Goal: Check status: Check status

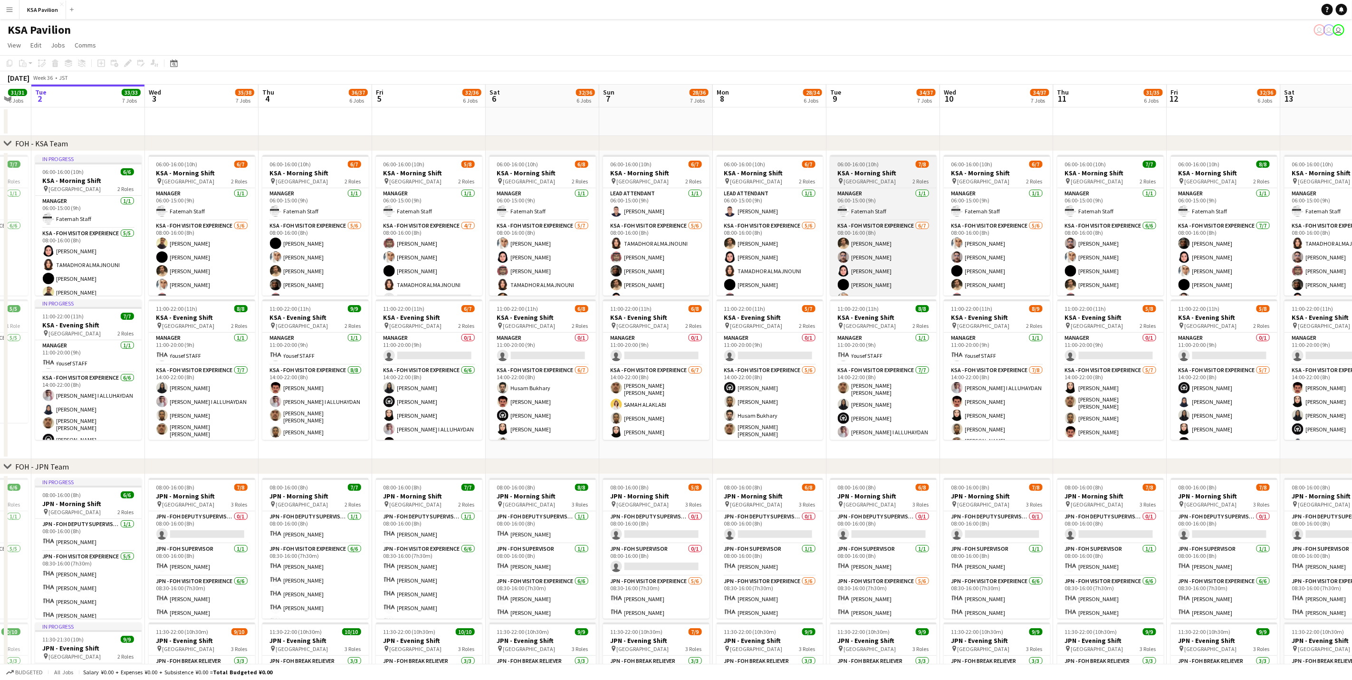
scroll to position [41, 0]
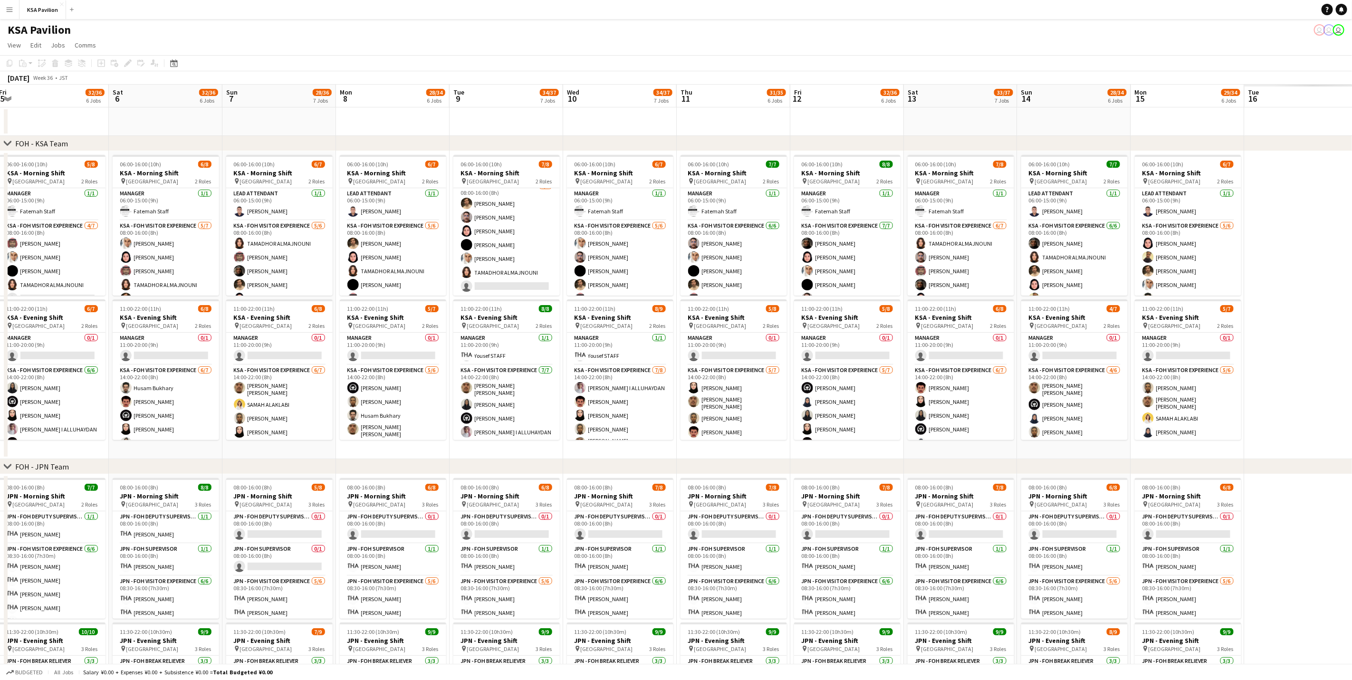
drag, startPoint x: 1279, startPoint y: 121, endPoint x: 71, endPoint y: 211, distance: 1210.9
click at [63, 212] on app-calendar-viewport "Tue 2 33/33 7 Jobs Wed 3 35/38 7 Jobs Thu 4 36/37 6 Jobs Fri 5 32/36 6 Jobs Sat…" at bounding box center [676, 679] width 1352 height 1189
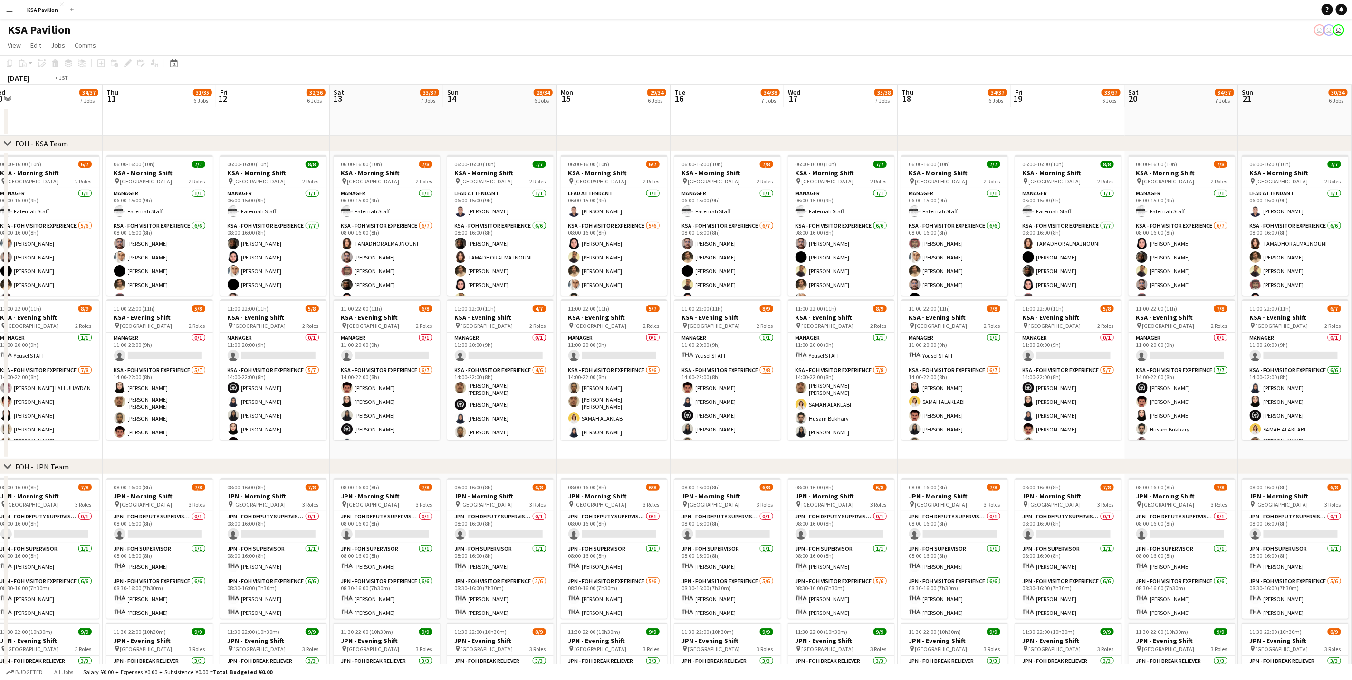
scroll to position [0, 334]
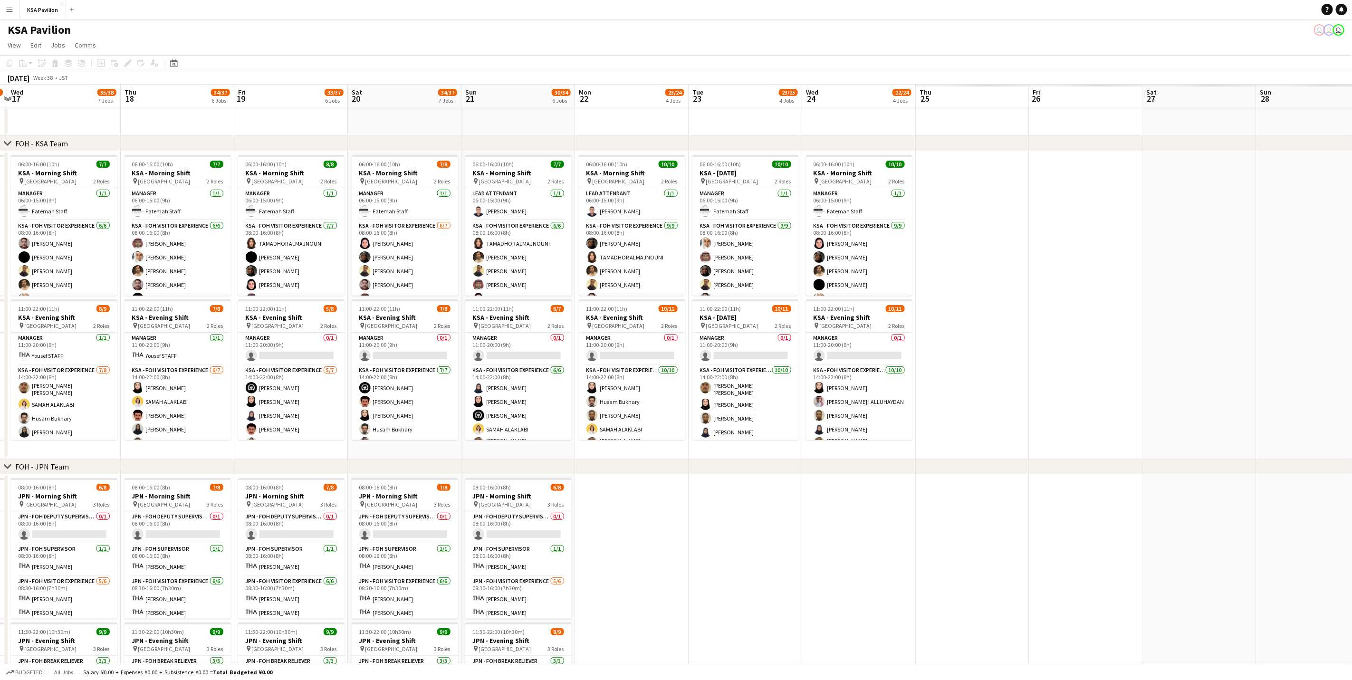
drag, startPoint x: 1162, startPoint y: 134, endPoint x: 180, endPoint y: 141, distance: 982.3
click at [183, 141] on div "chevron-right FOH - KSA Team chevron-right FOH - JPN Team chevron-right Retail …" at bounding box center [676, 679] width 1352 height 1189
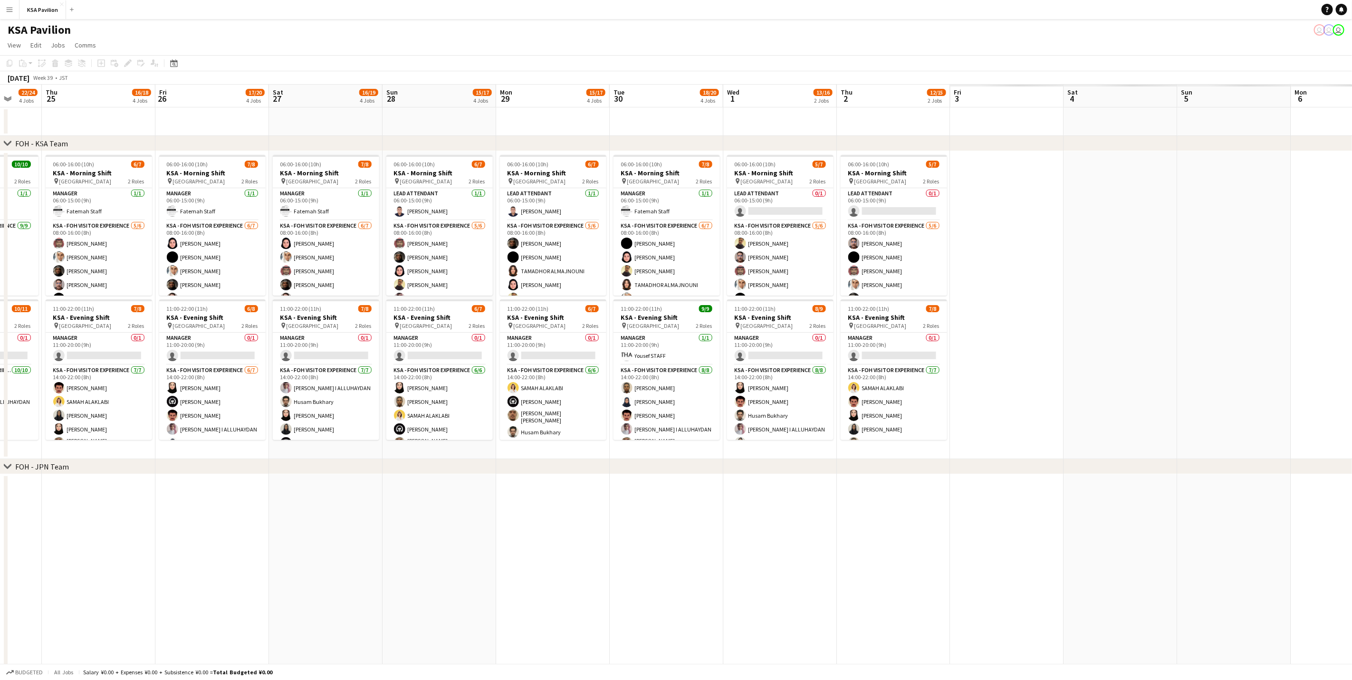
scroll to position [0, 355]
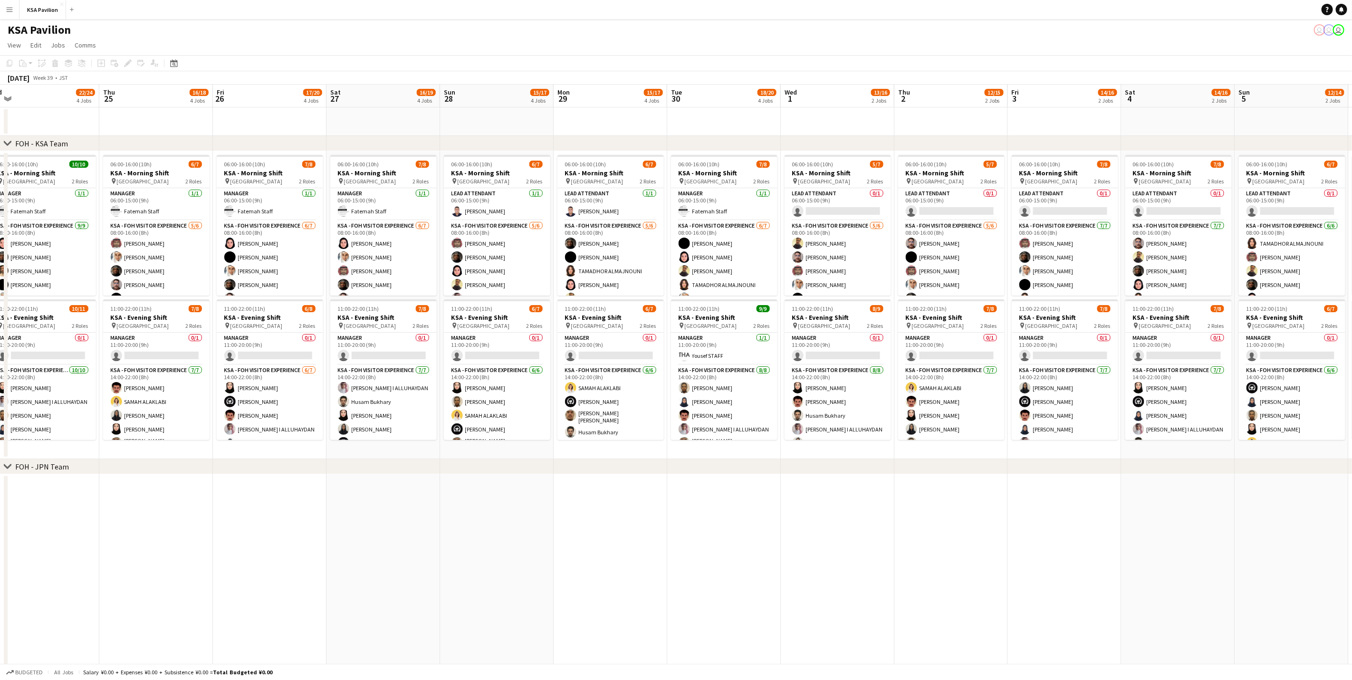
drag, startPoint x: 1218, startPoint y: 125, endPoint x: 401, endPoint y: 128, distance: 816.4
click at [401, 128] on app-calendar-viewport "Sun 21 30/34 6 Jobs Mon 22 23/24 4 Jobs Tue 23 23/25 4 Jobs Wed 24 22/24 4 Jobs…" at bounding box center [676, 679] width 1352 height 1189
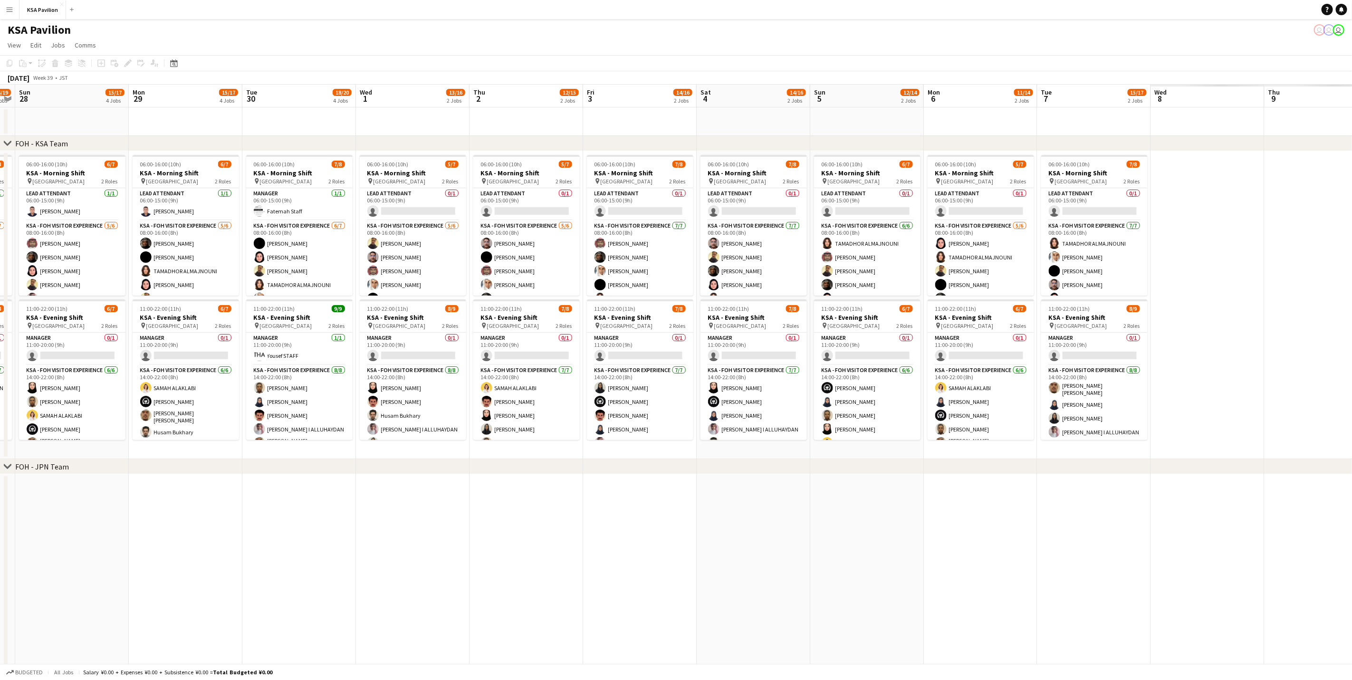
drag, startPoint x: 1221, startPoint y: 127, endPoint x: 790, endPoint y: 127, distance: 430.5
click at [790, 127] on app-calendar-viewport "Thu 25 16/18 4 Jobs Fri 26 17/20 4 Jobs Sat 27 16/19 4 Jobs Sun 28 15/17 4 Jobs…" at bounding box center [676, 679] width 1352 height 1189
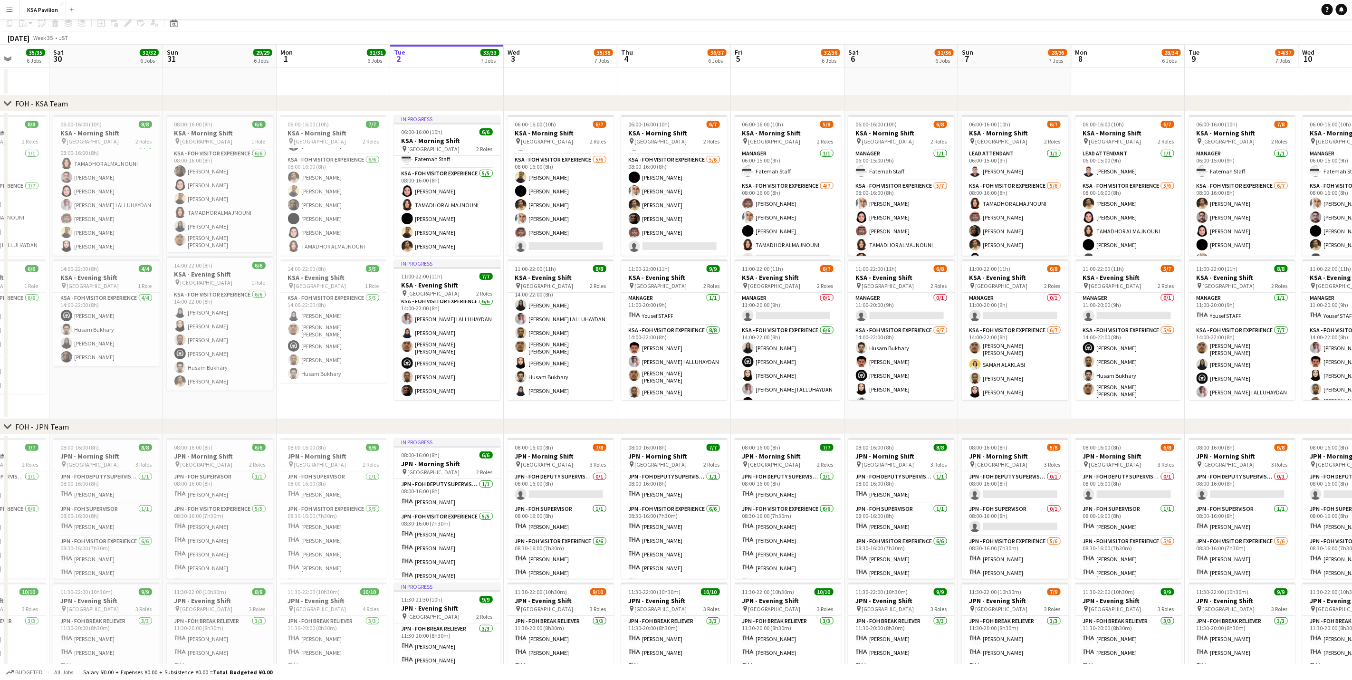
scroll to position [0, 0]
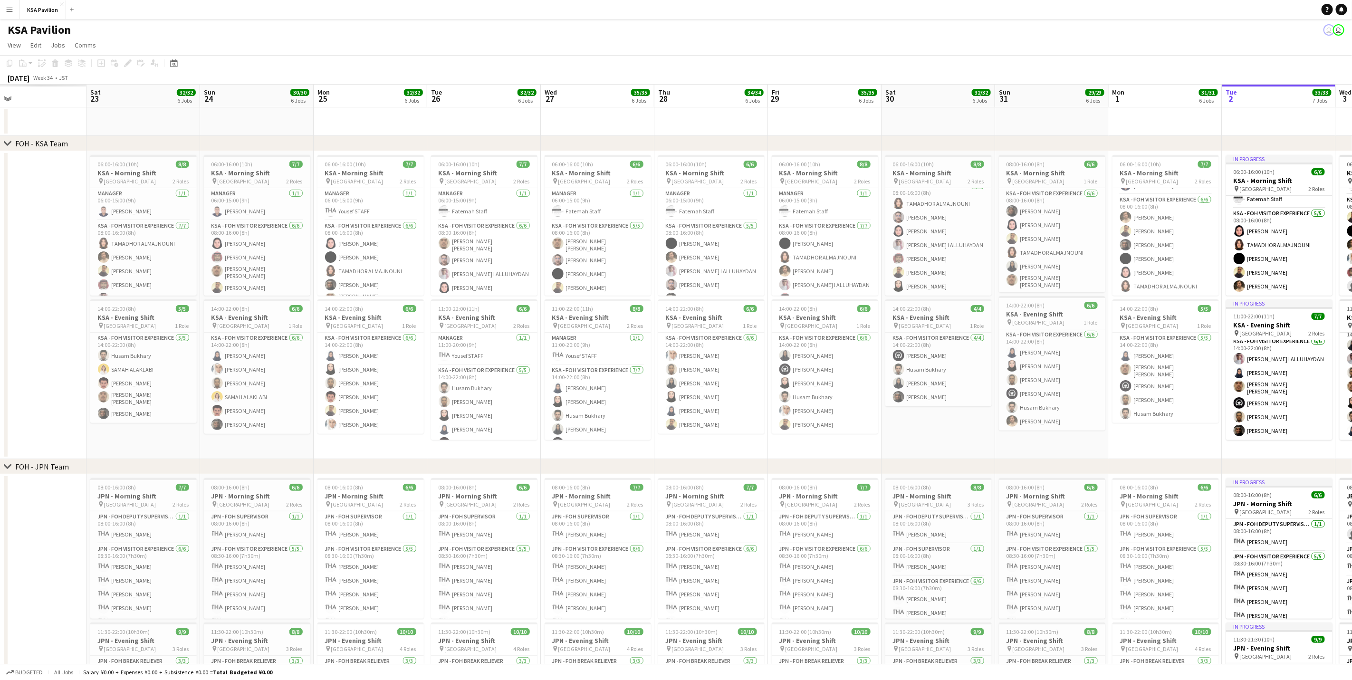
drag, startPoint x: 279, startPoint y: 421, endPoint x: 1119, endPoint y: 400, distance: 840.0
click at [1119, 400] on app-calendar-viewport "Wed 20 Thu 21 Fri 22 Sat 23 32/32 6 Jobs Sun 24 30/30 6 Jobs Mon 25 32/32 6 Job…" at bounding box center [676, 679] width 1352 height 1189
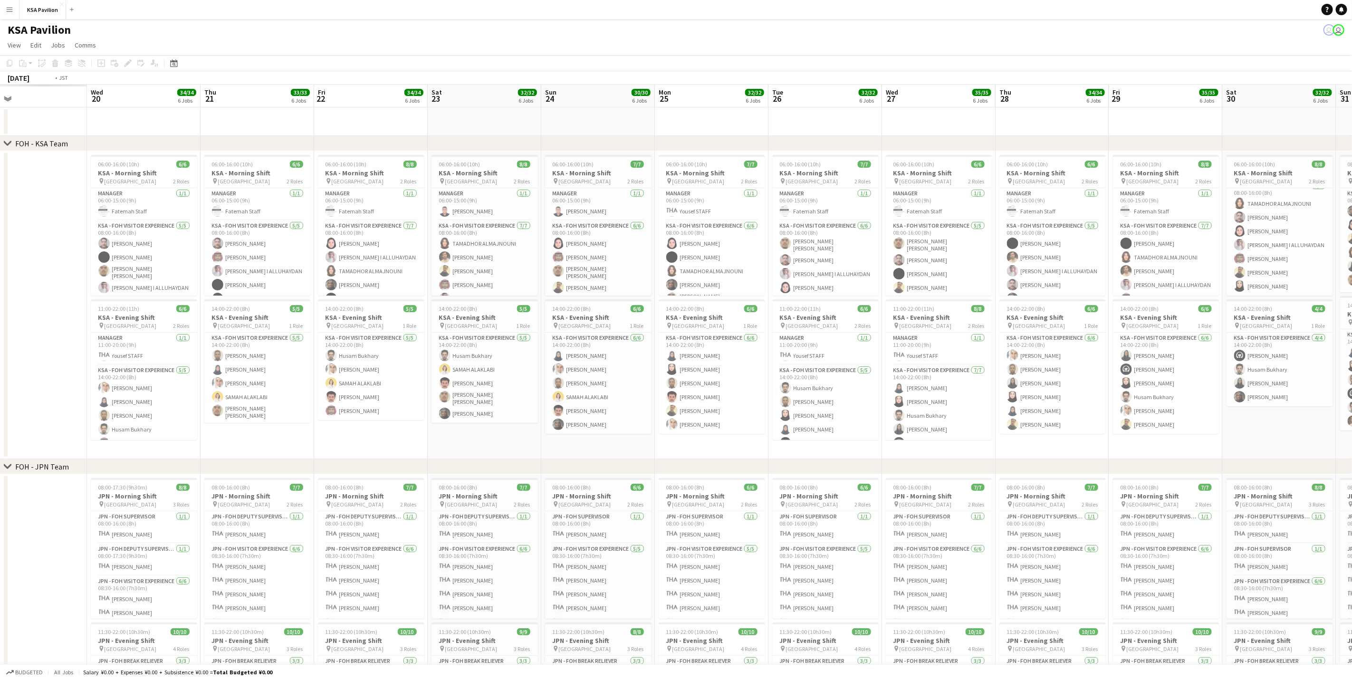
drag, startPoint x: 162, startPoint y: 451, endPoint x: 962, endPoint y: 420, distance: 801.3
click at [959, 420] on app-calendar-viewport "Sun 17 Mon 18 Tue 19 Wed 20 34/34 6 Jobs Thu 21 33/33 6 Jobs Fri 22 34/34 6 Job…" at bounding box center [676, 679] width 1352 height 1189
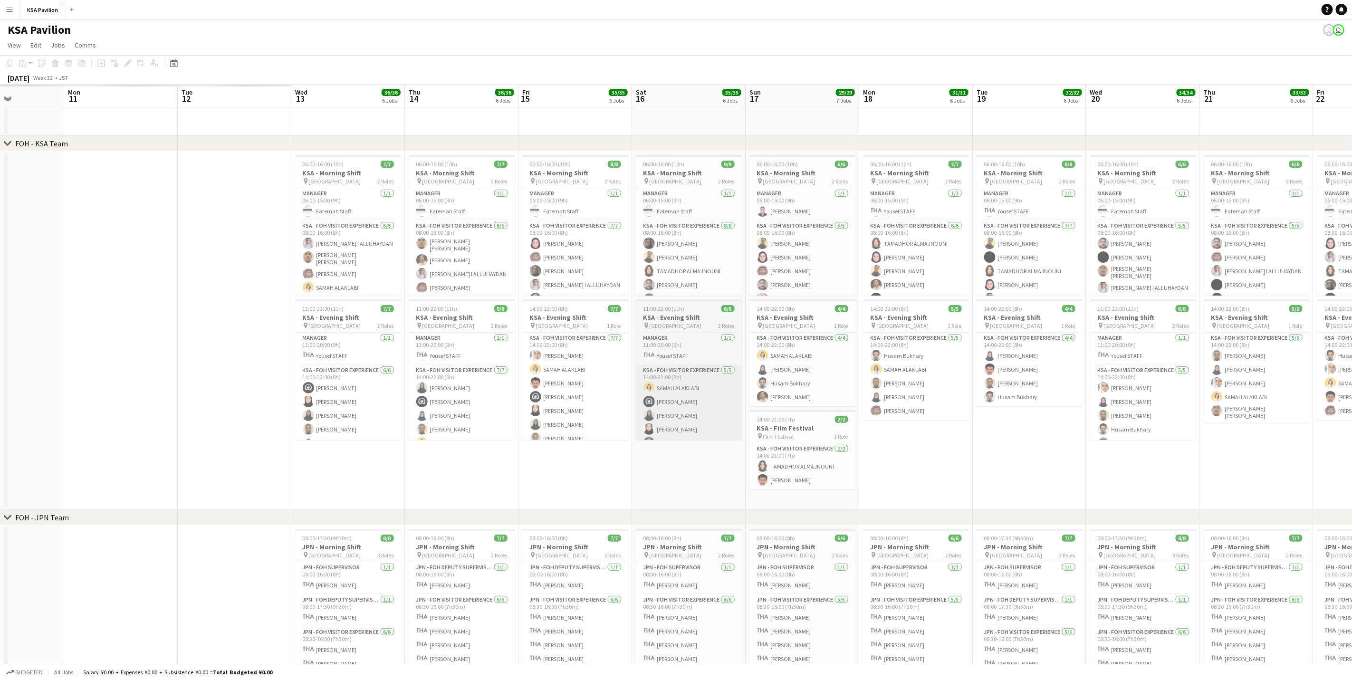
drag, startPoint x: 240, startPoint y: 419, endPoint x: 1042, endPoint y: 433, distance: 802.8
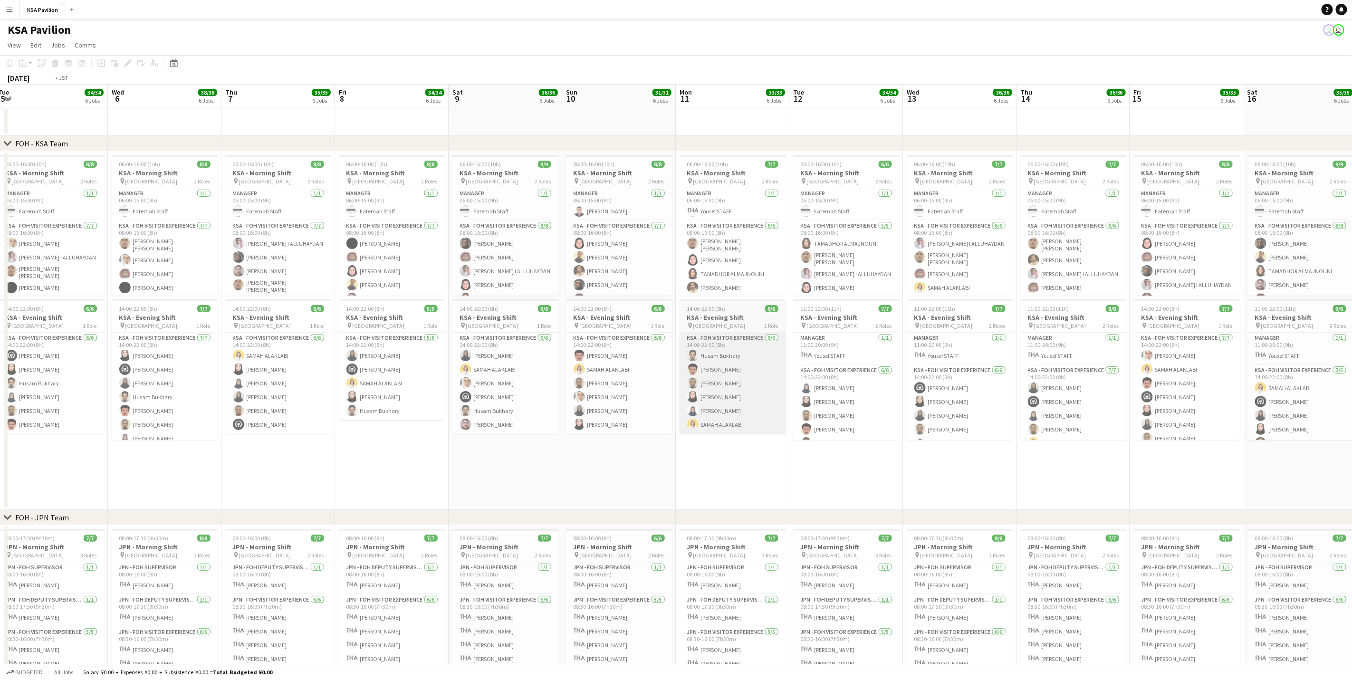
drag, startPoint x: 418, startPoint y: 448, endPoint x: 1220, endPoint y: 422, distance: 802.6
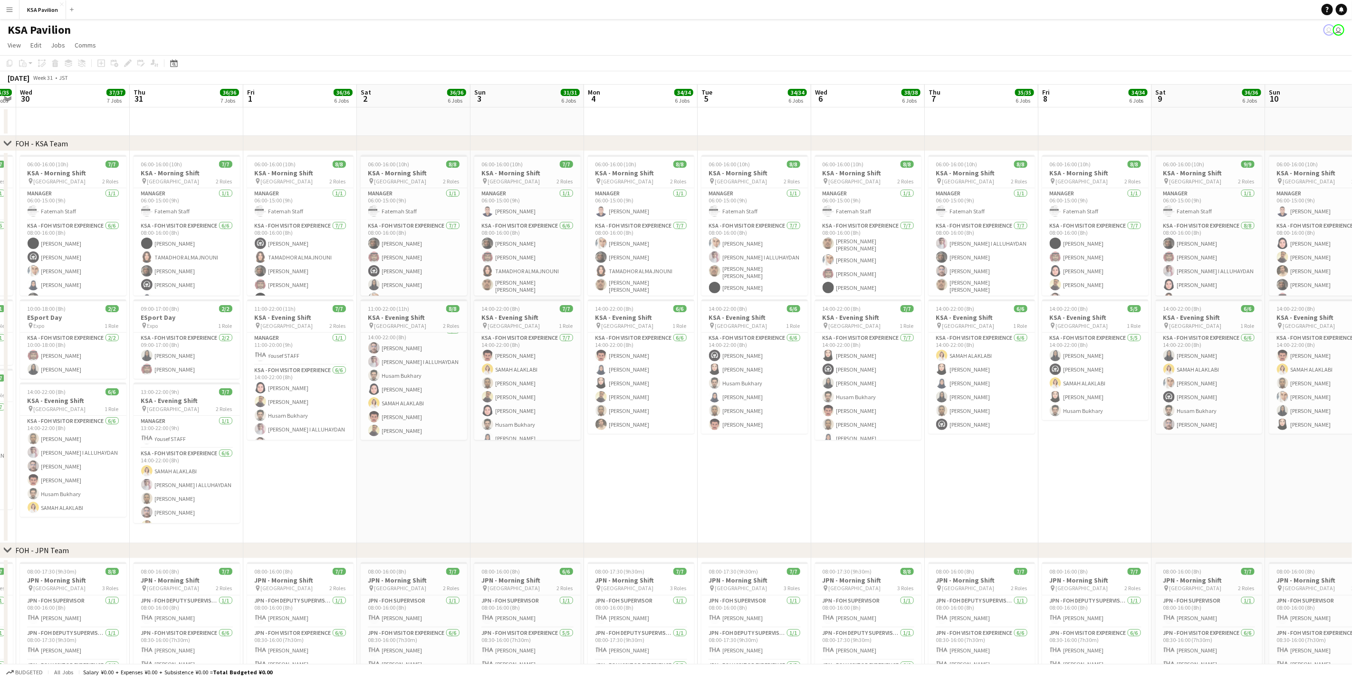
scroll to position [0, 275]
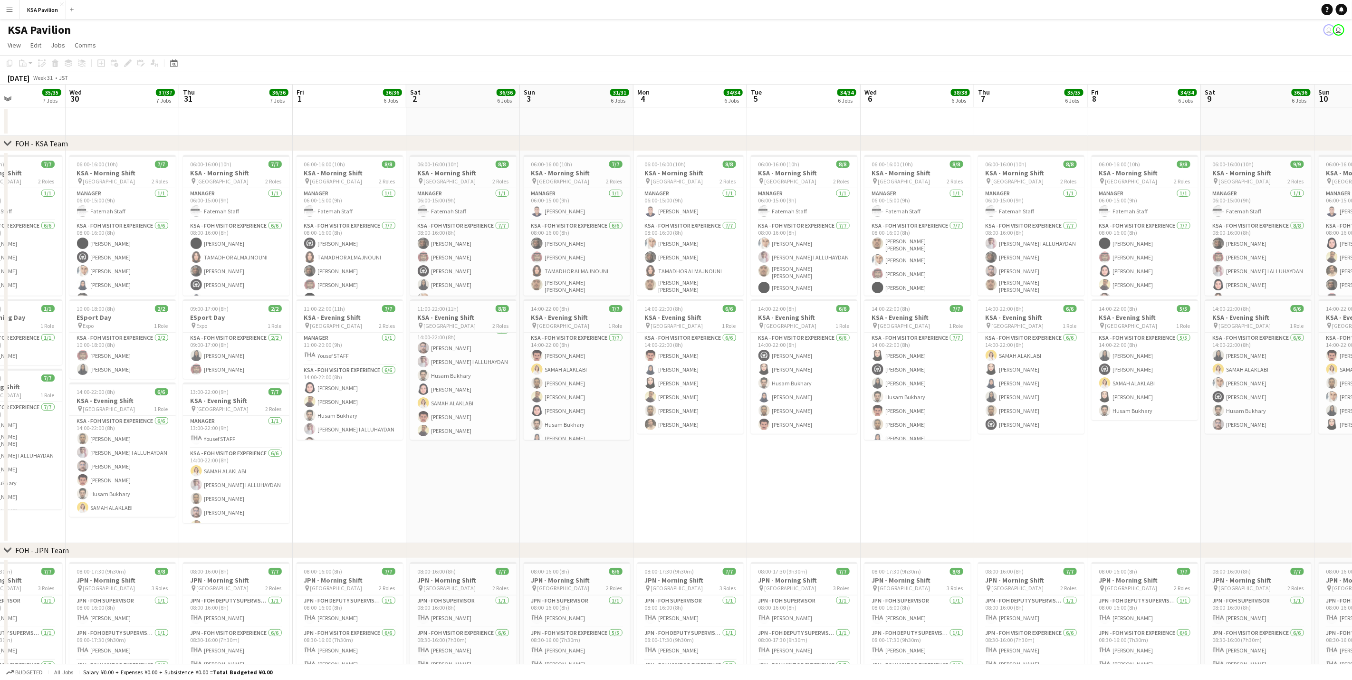
drag, startPoint x: 177, startPoint y: 453, endPoint x: 399, endPoint y: 449, distance: 222.4
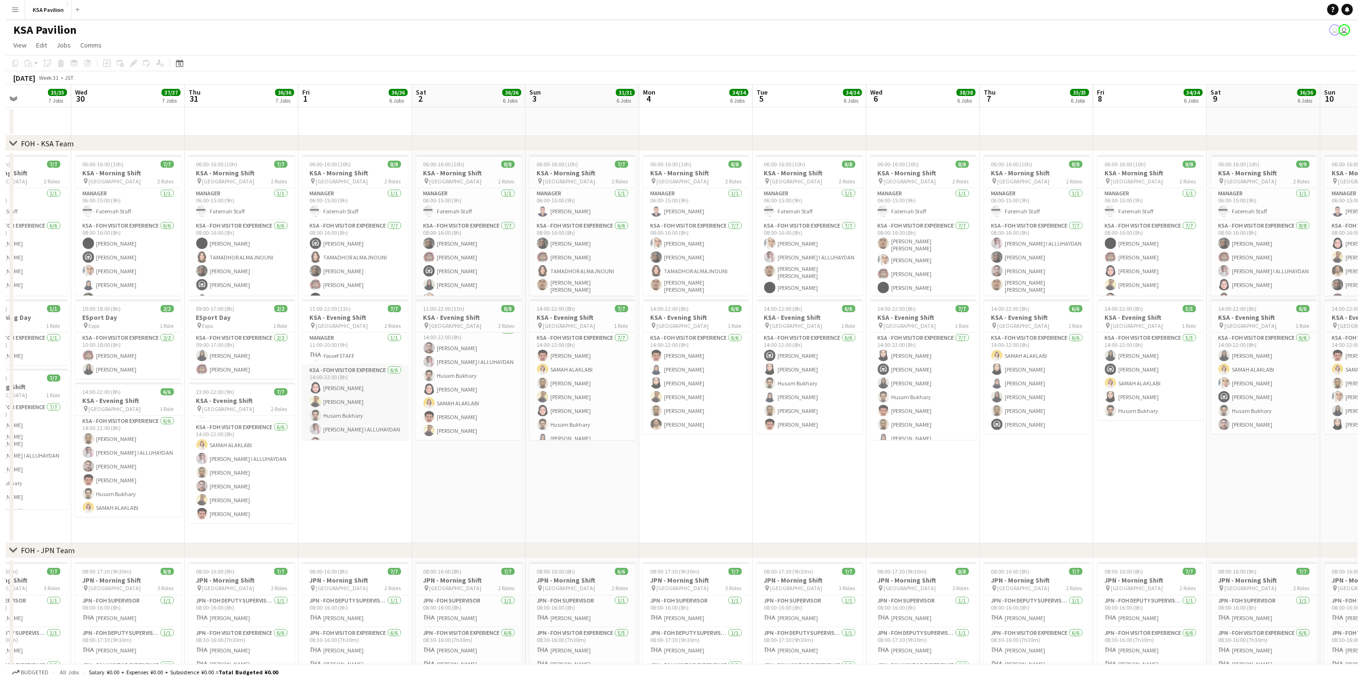
scroll to position [30, 0]
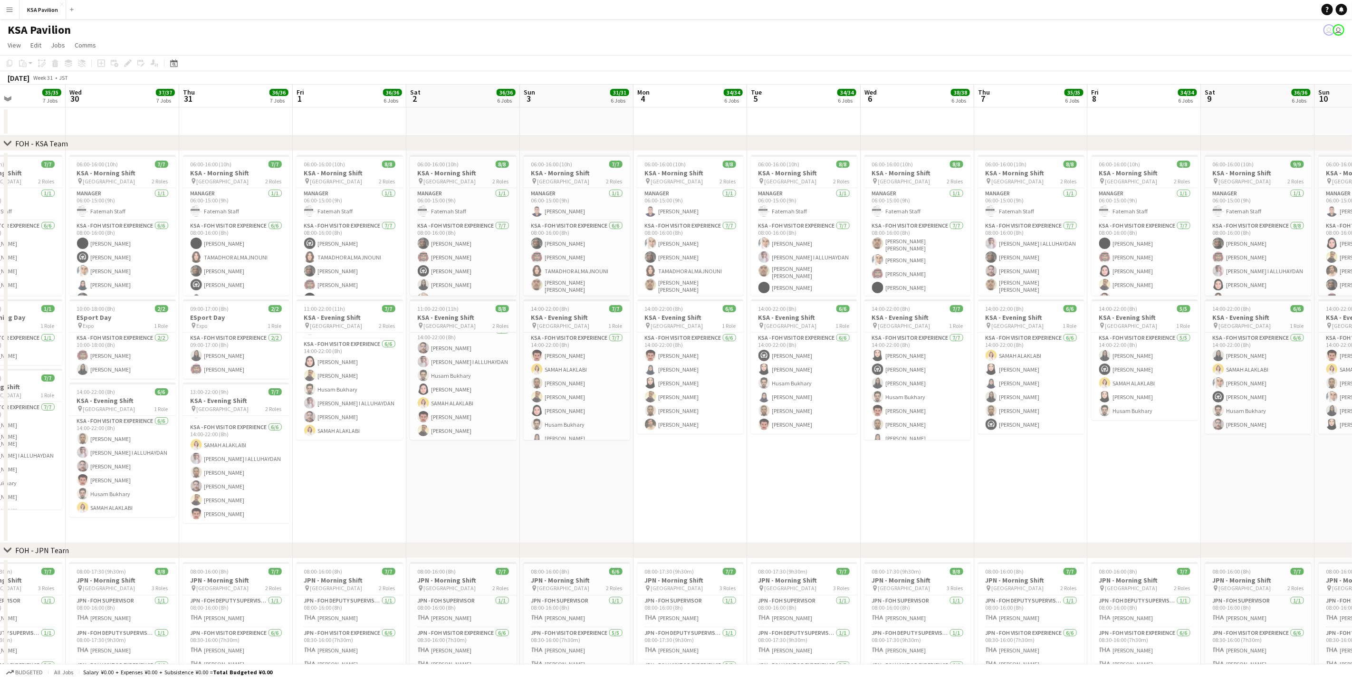
click at [5, 10] on button "Menu" at bounding box center [9, 9] width 19 height 19
click at [134, 71] on link "Status" at bounding box center [143, 70] width 95 height 19
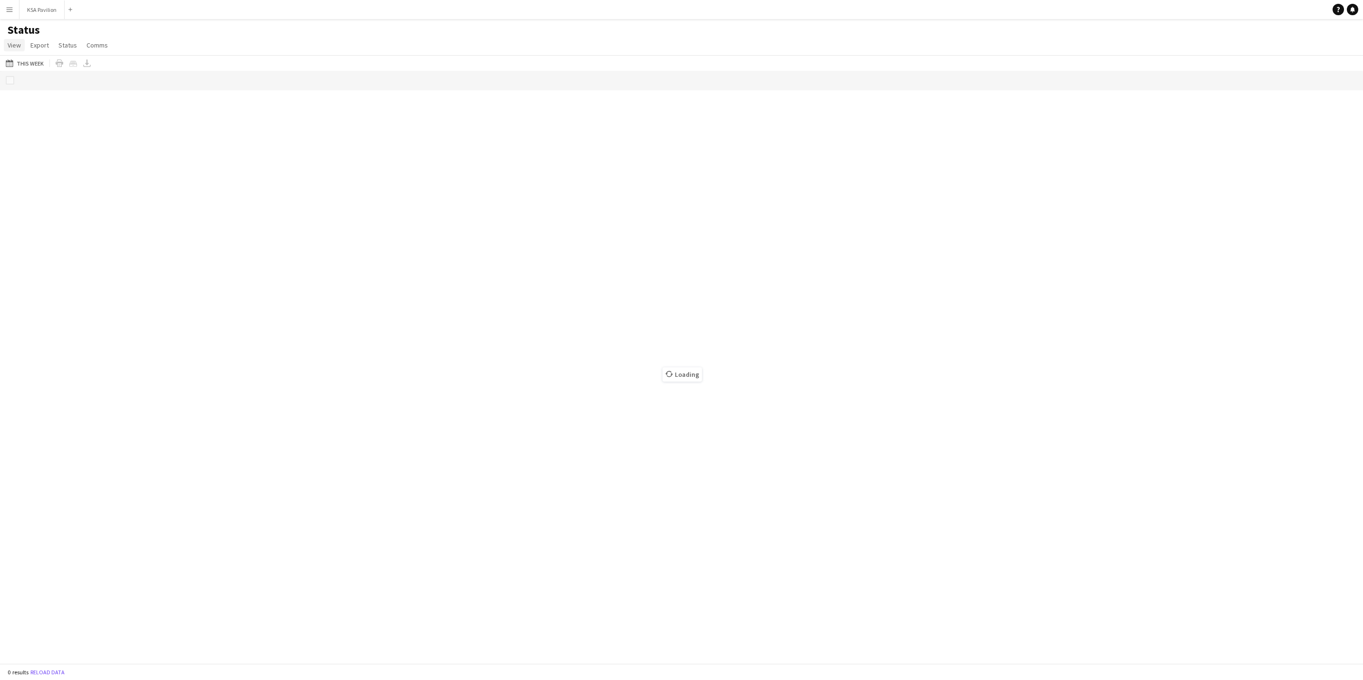
click at [15, 46] on span "View" at bounding box center [14, 45] width 13 height 9
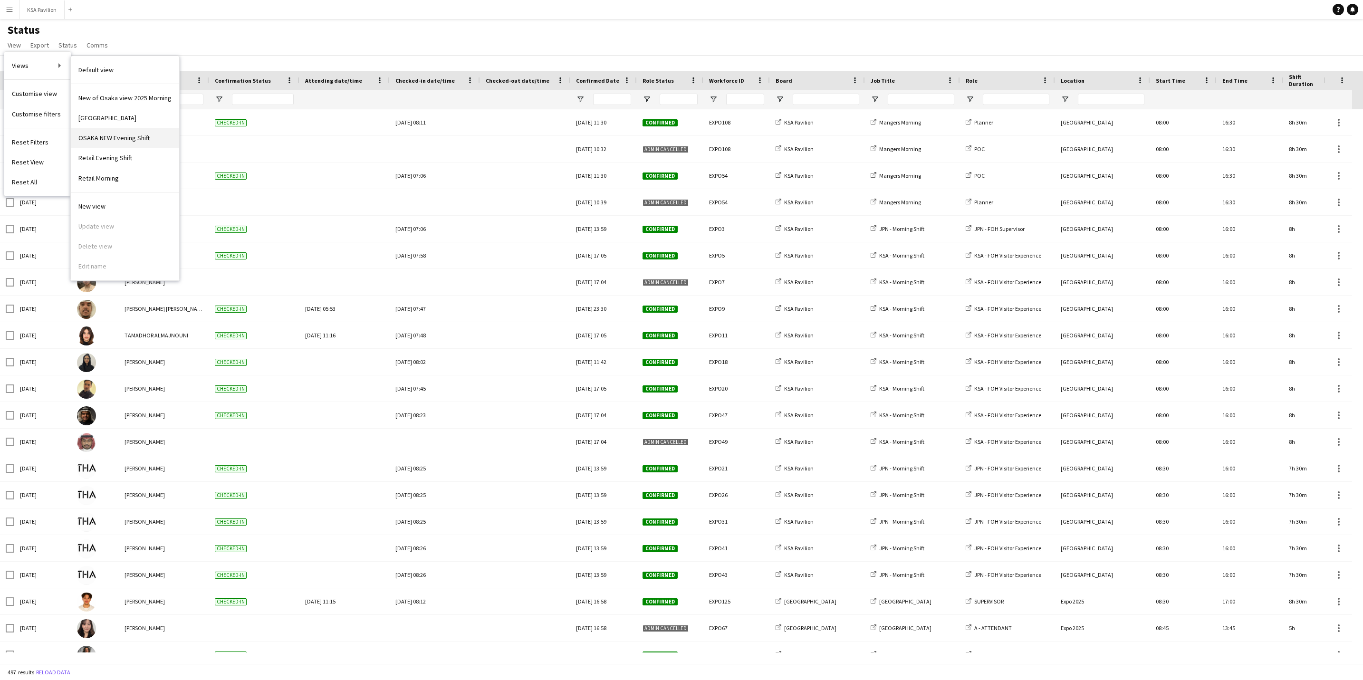
click at [148, 140] on span "OSAKA NEW Evening Shift" at bounding box center [113, 138] width 71 height 9
type input "**********"
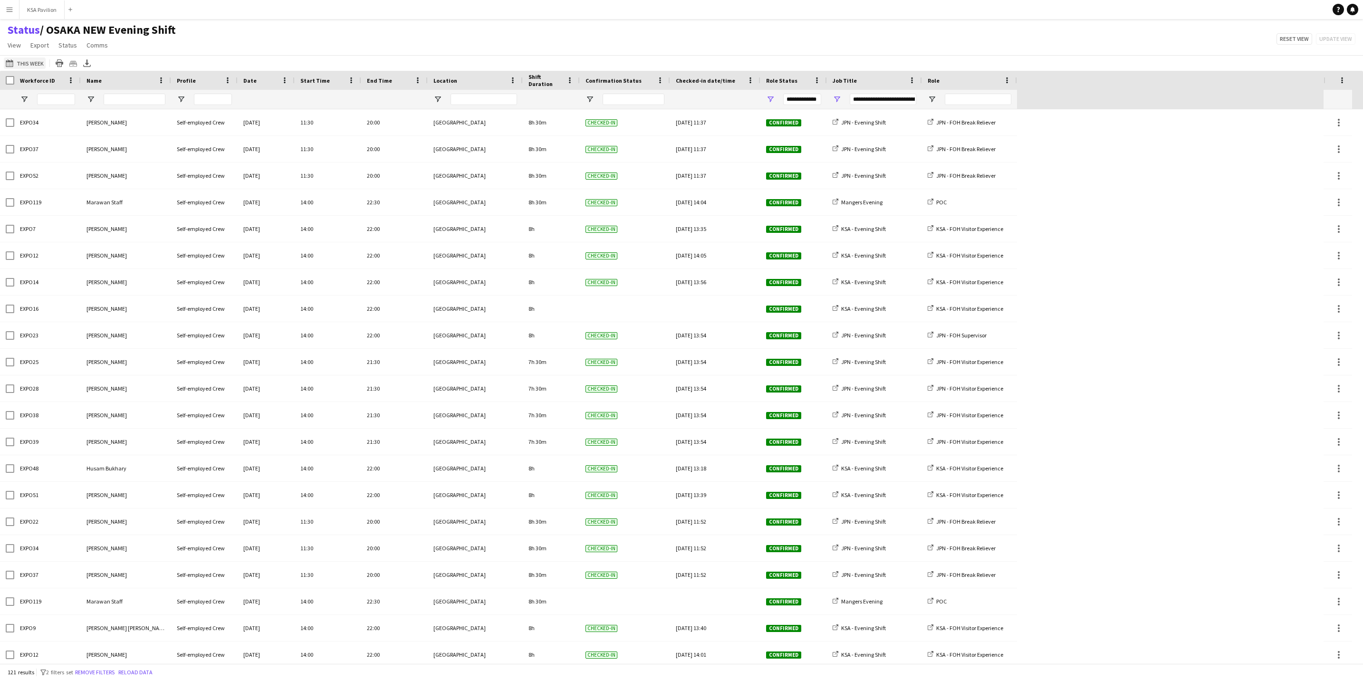
click at [23, 66] on button "This Week This Week" at bounding box center [25, 63] width 42 height 11
click at [74, 153] on span "2" at bounding box center [74, 149] width 11 height 11
click at [134, 217] on button "Apply" at bounding box center [129, 219] width 35 height 19
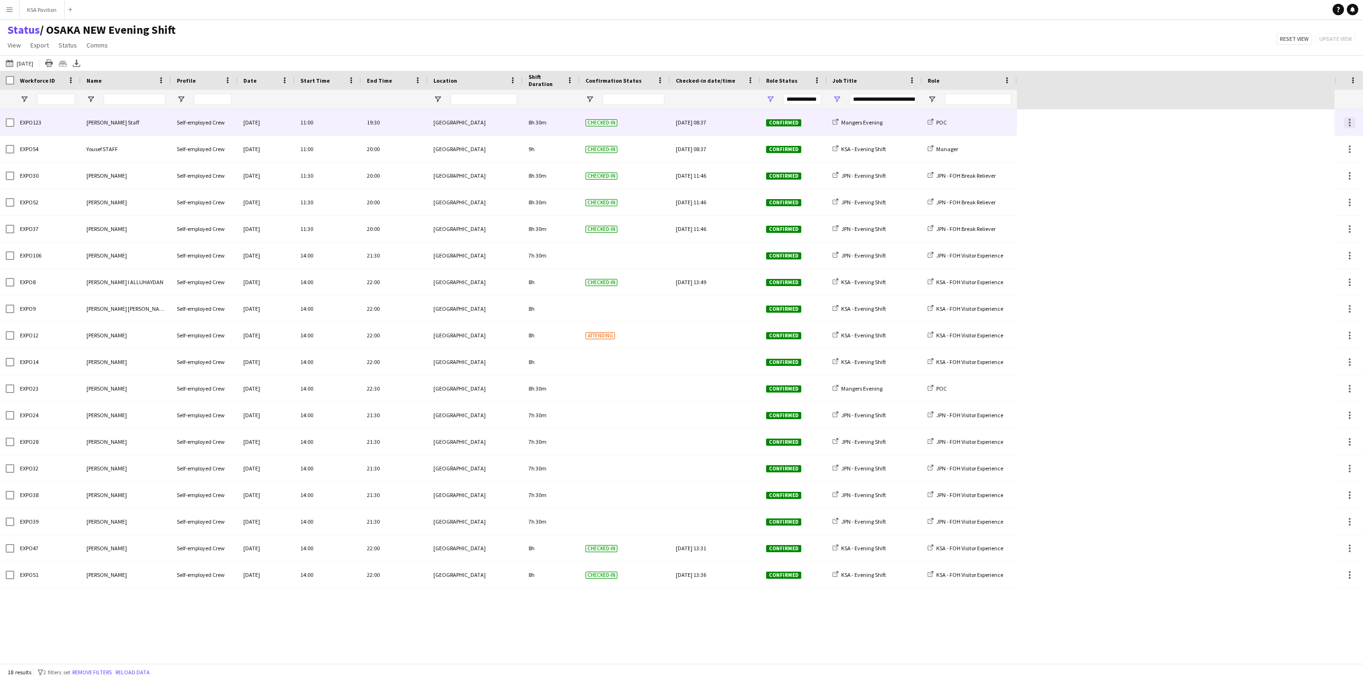
click at [1352, 125] on div at bounding box center [1349, 122] width 11 height 11
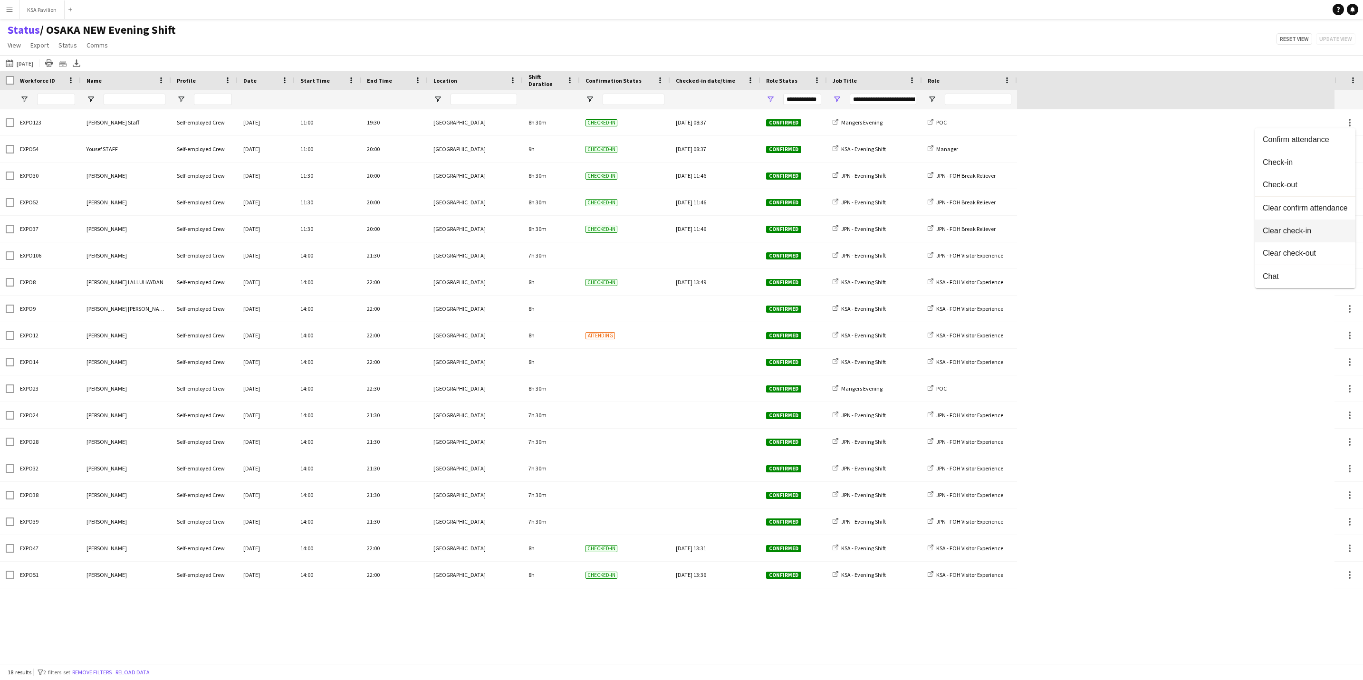
click at [1326, 234] on span "Clear check-in" at bounding box center [1305, 231] width 85 height 9
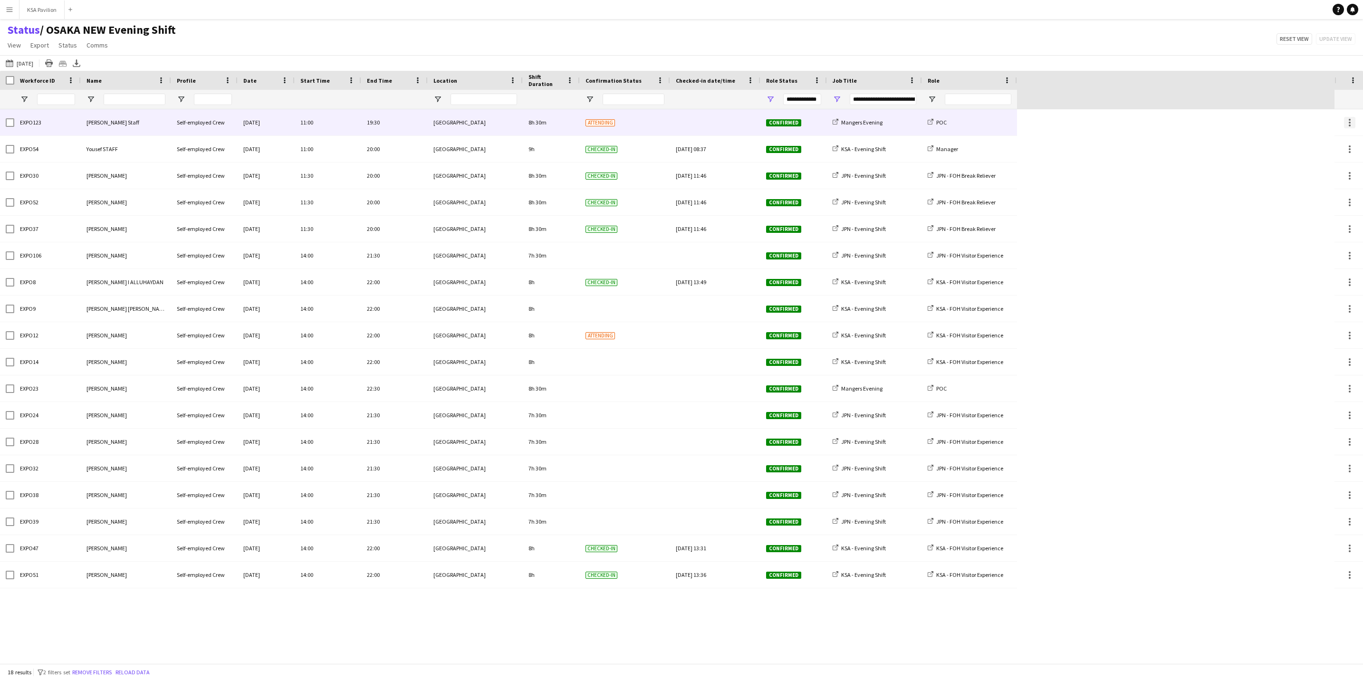
click at [1347, 126] on div at bounding box center [1349, 122] width 11 height 11
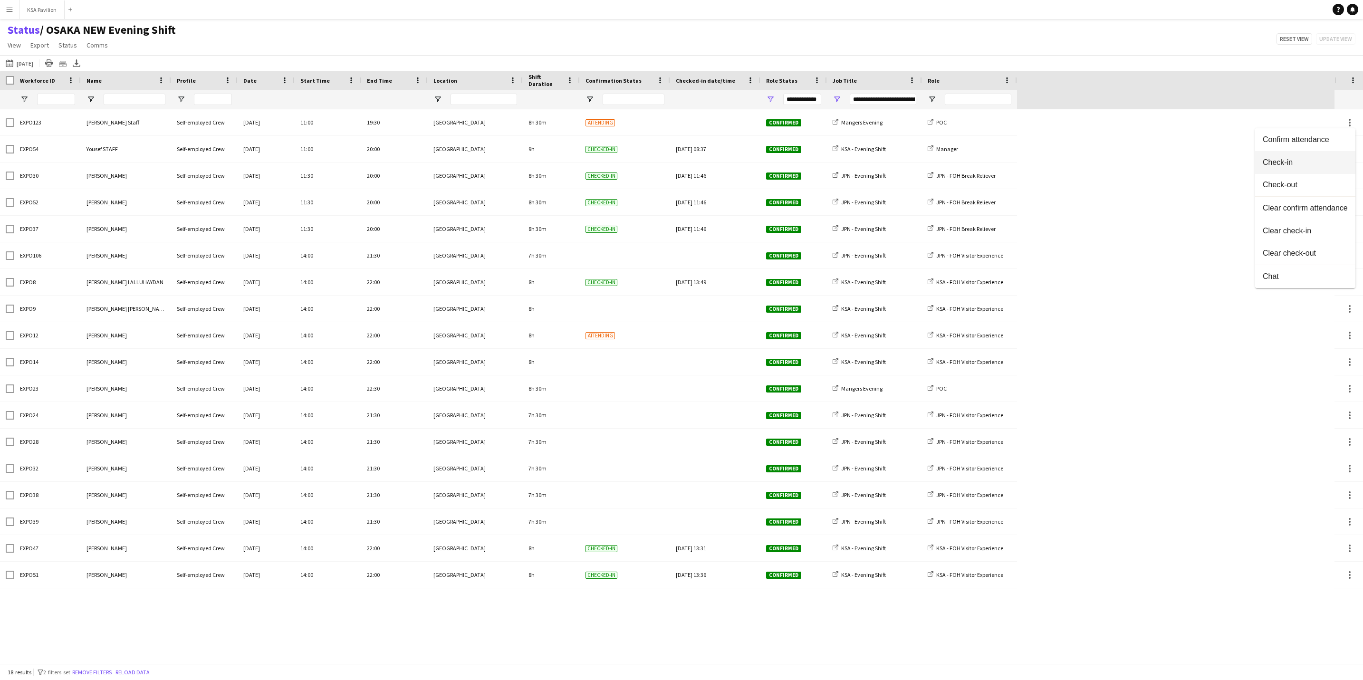
click at [1324, 163] on span "Check-in" at bounding box center [1305, 162] width 85 height 9
click at [12, 41] on span "View" at bounding box center [14, 45] width 13 height 9
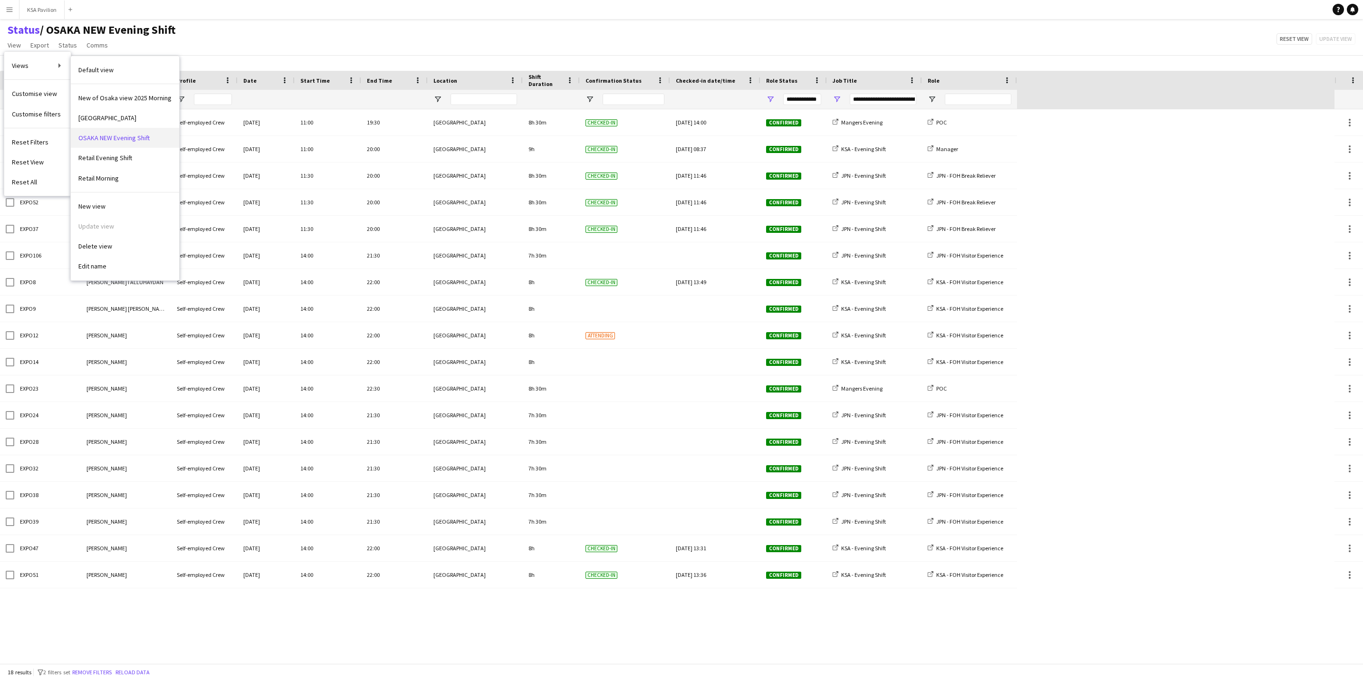
click at [108, 137] on span "OSAKA NEW Evening Shift" at bounding box center [113, 138] width 71 height 9
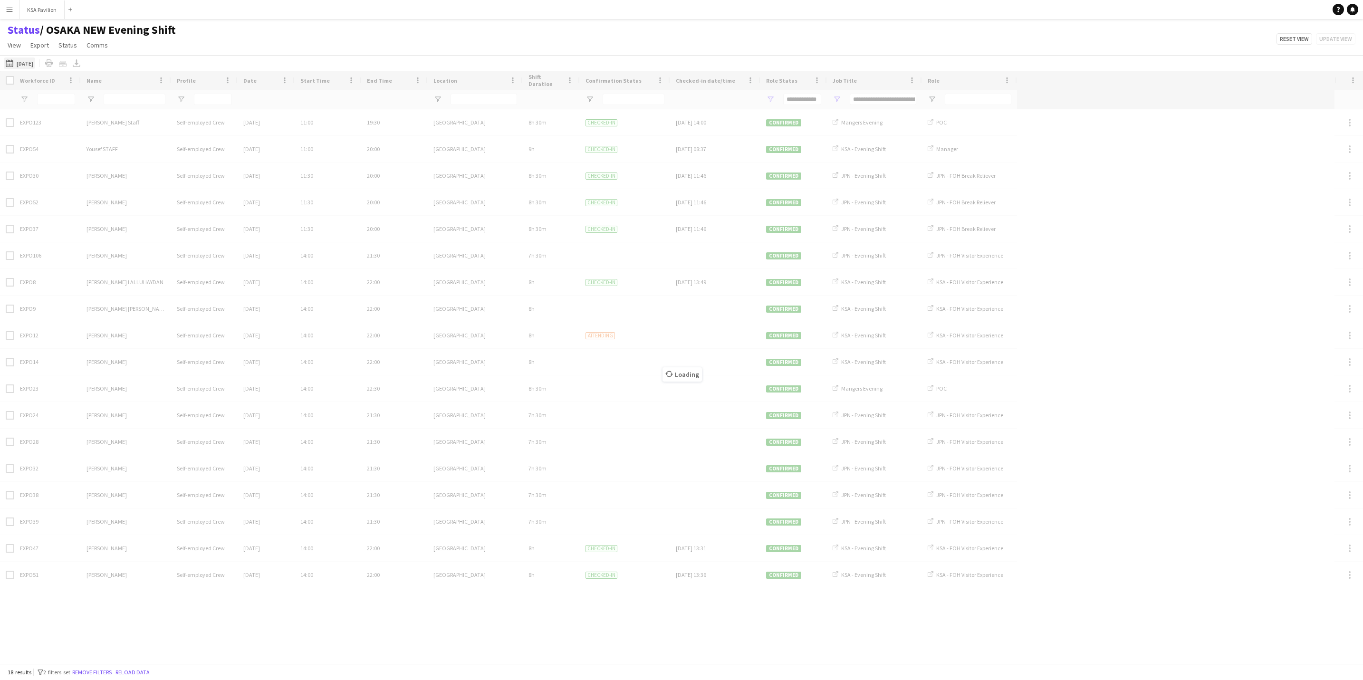
click at [28, 65] on button "This Week [DATE]" at bounding box center [19, 63] width 31 height 11
